Goal: Navigation & Orientation: Find specific page/section

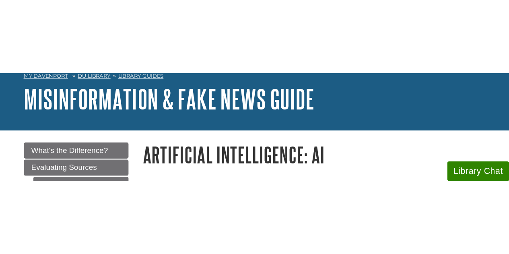
scroll to position [42, 0]
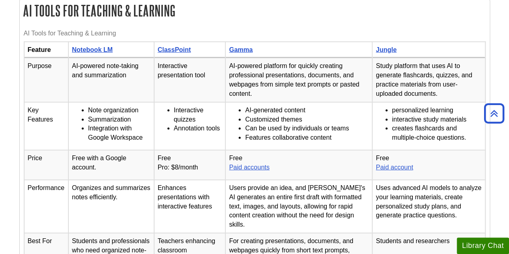
scroll to position [1096, 0]
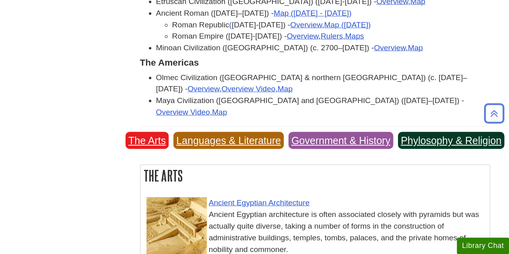
scroll to position [1067, 0]
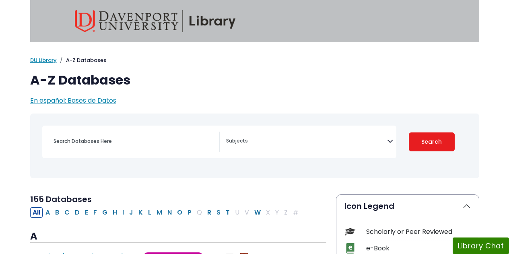
select select "Database Subject Filter"
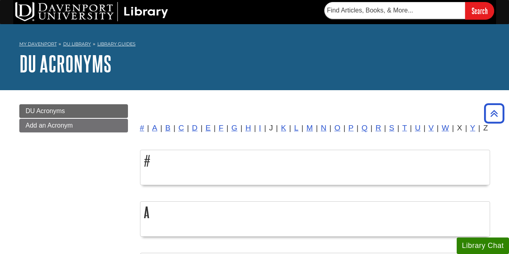
scroll to position [121, 0]
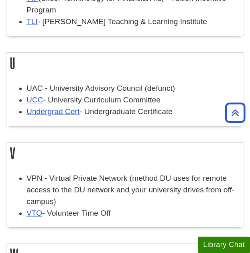
scroll to position [4462, 0]
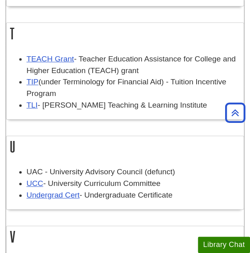
click at [154, 136] on h2 "U" at bounding box center [125, 146] width 238 height 21
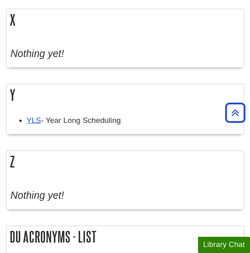
scroll to position [4975, 0]
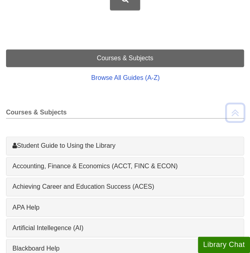
scroll to position [182, 0]
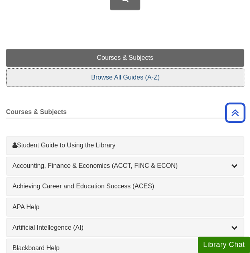
click at [142, 77] on link "Browse All Guides (A-Z)" at bounding box center [126, 78] width 238 height 18
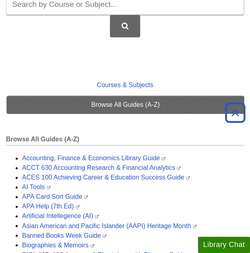
scroll to position [0, 0]
